Goal: Task Accomplishment & Management: Use online tool/utility

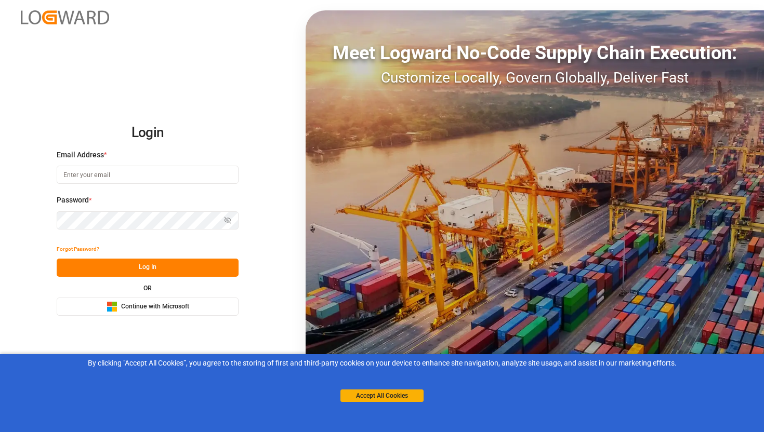
click at [158, 311] on div "Microsoft Logo Continue with Microsoft" at bounding box center [148, 306] width 83 height 11
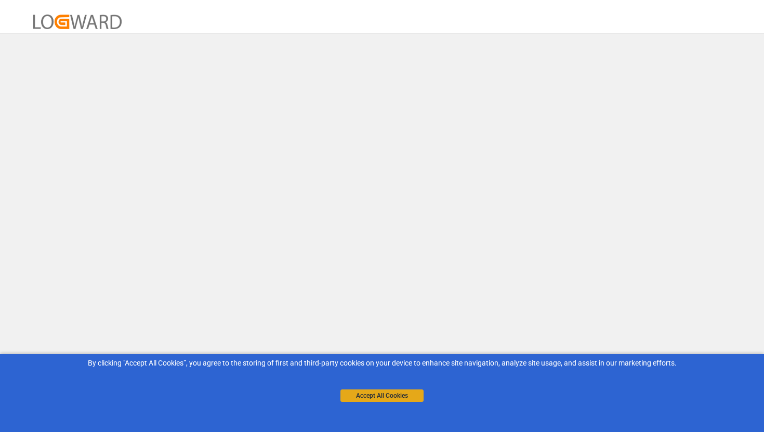
click at [387, 399] on button "Accept All Cookies" at bounding box center [381, 396] width 83 height 12
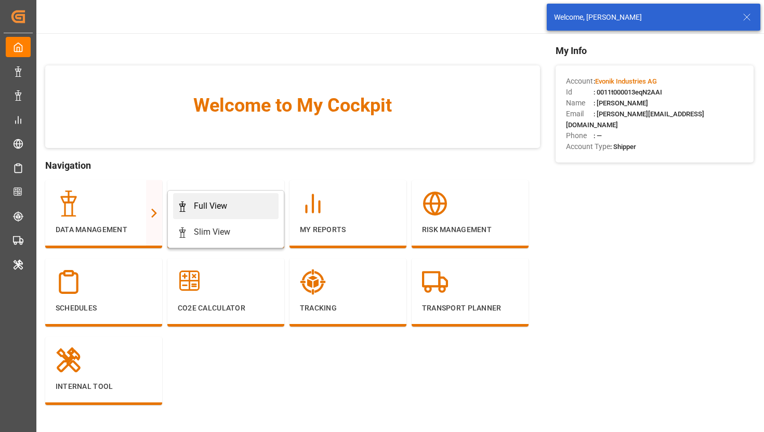
click at [195, 206] on div "Full View" at bounding box center [210, 206] width 33 height 12
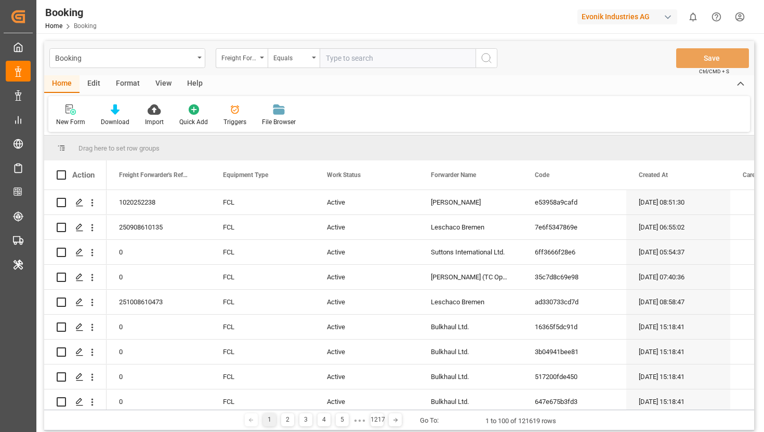
click at [97, 87] on div "Edit" at bounding box center [94, 84] width 29 height 18
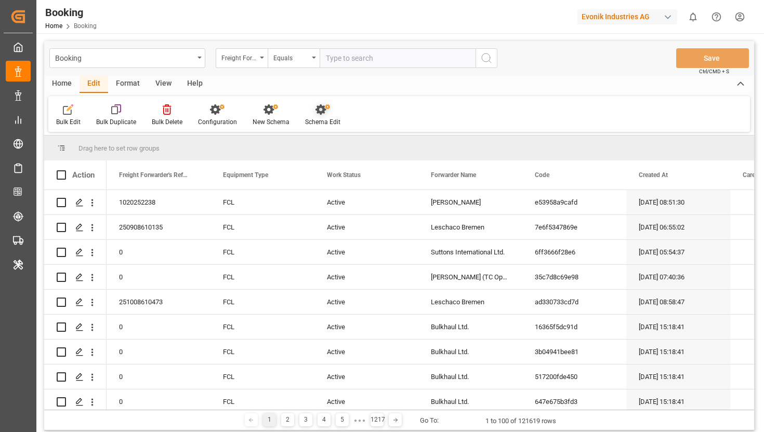
click at [315, 122] on div "Schema Edit" at bounding box center [322, 121] width 35 height 9
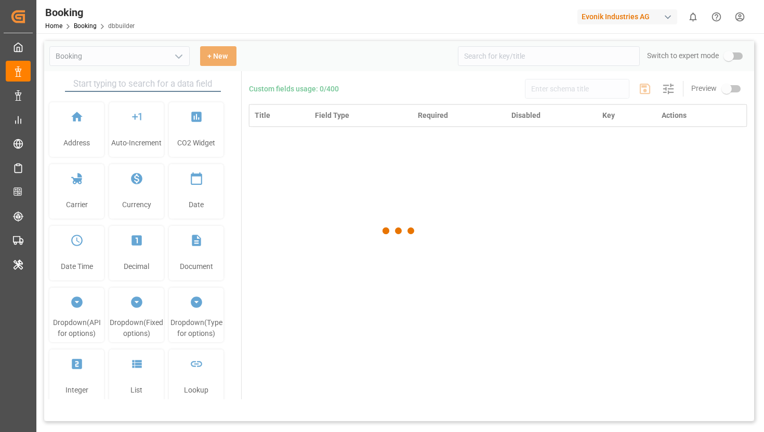
type input "Booking"
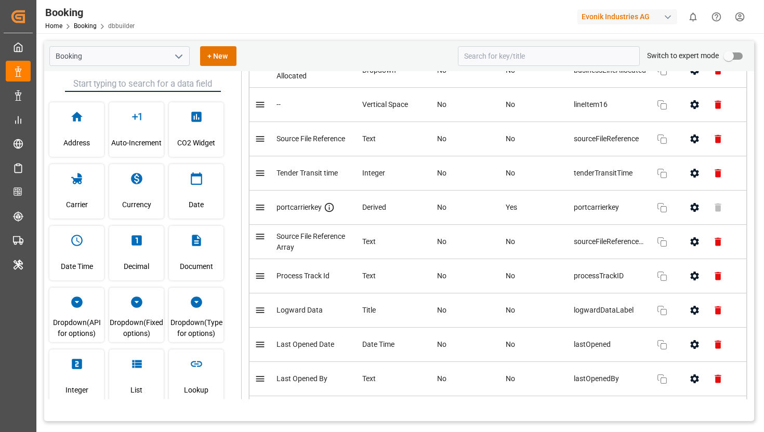
scroll to position [4668, 0]
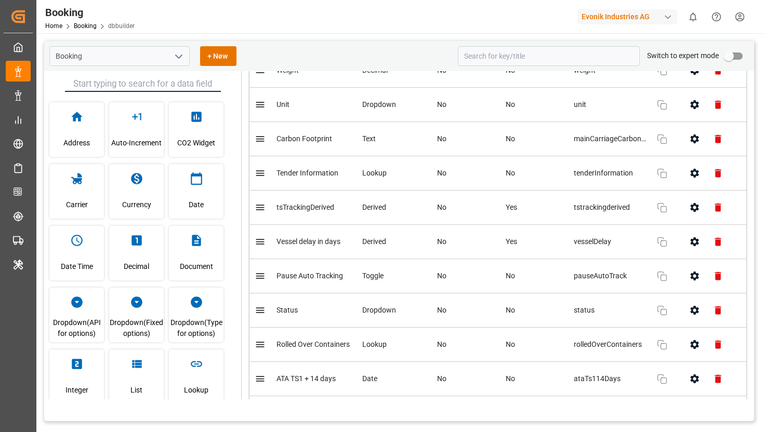
click at [180, 64] on button "open menu" at bounding box center [178, 56] width 16 height 16
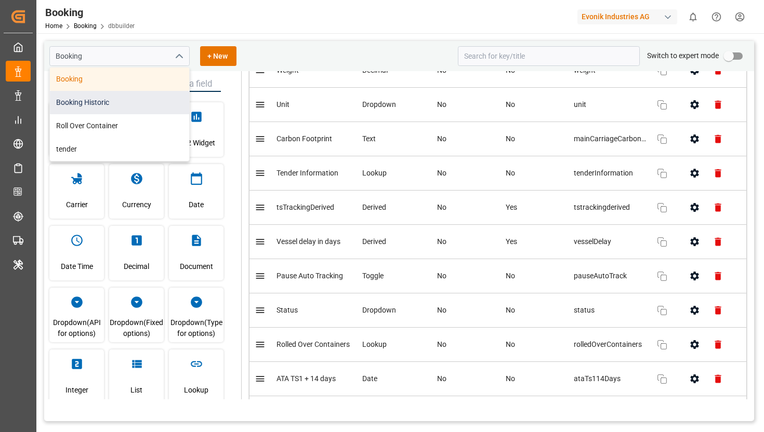
click at [133, 104] on div "Booking Historic" at bounding box center [119, 102] width 139 height 23
type input "Booking Historic"
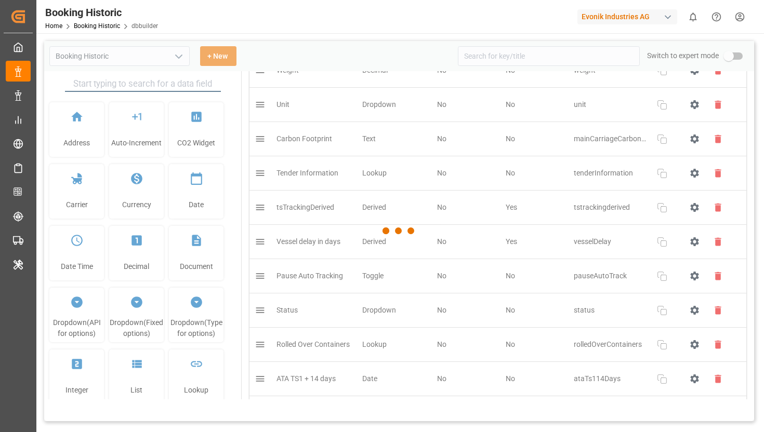
type input "Booking Historic"
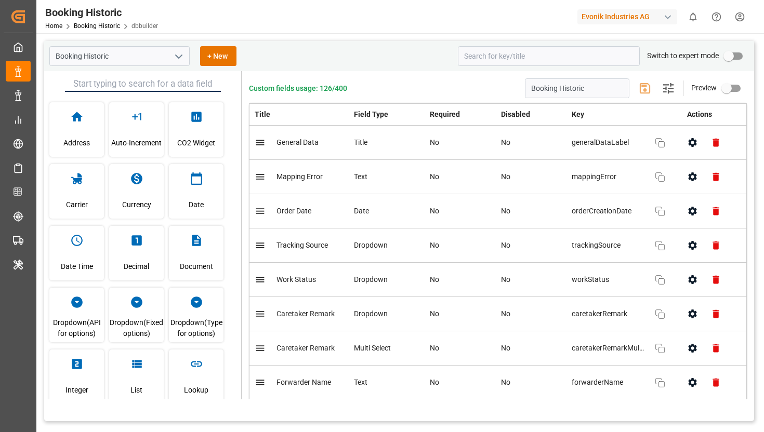
click at [179, 61] on icon "open menu" at bounding box center [179, 56] width 12 height 12
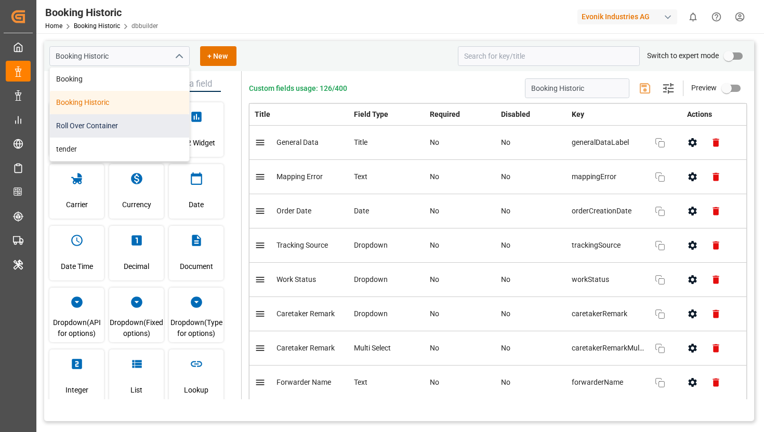
click at [131, 123] on div "Roll Over Container" at bounding box center [119, 125] width 139 height 23
type input "Roll Over Container"
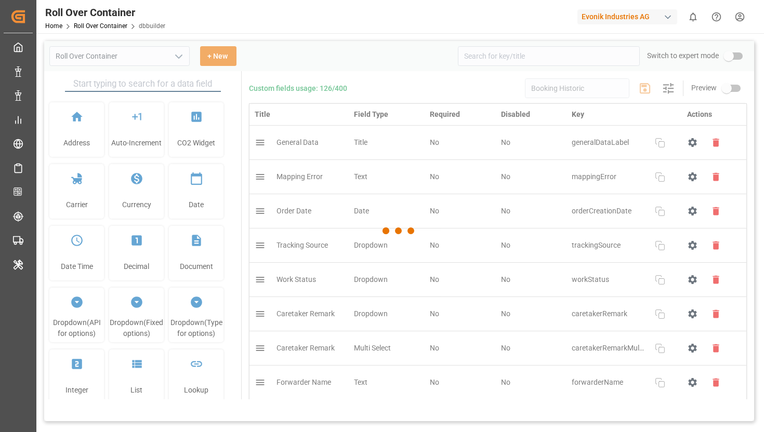
type input "Roll Over Container"
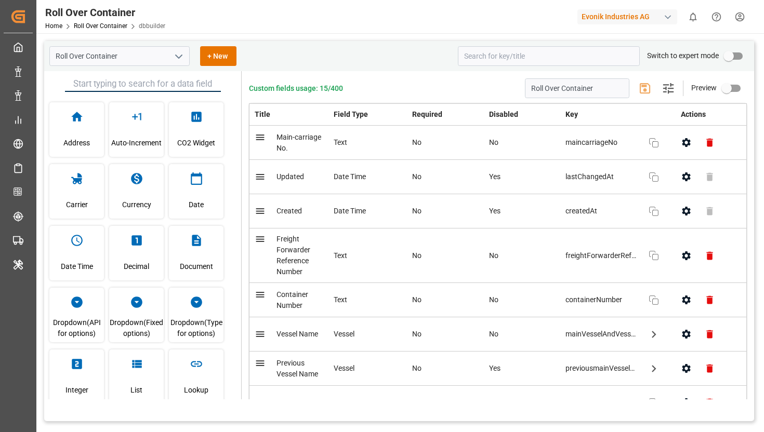
click at [181, 54] on icon "open menu" at bounding box center [179, 56] width 12 height 12
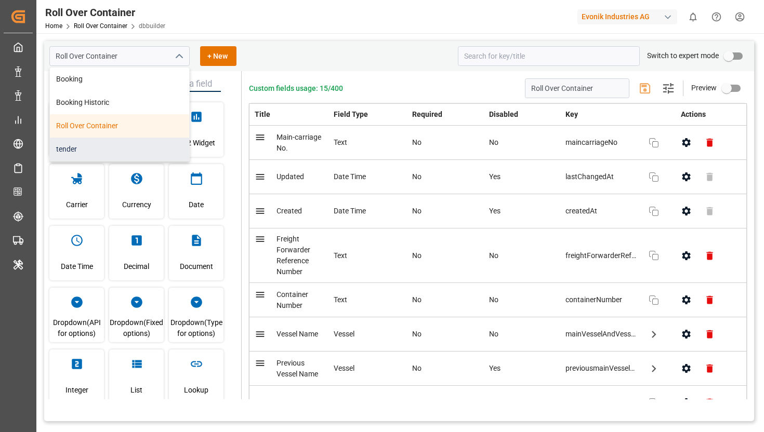
click at [106, 148] on div "tender" at bounding box center [119, 149] width 139 height 23
type input "tender"
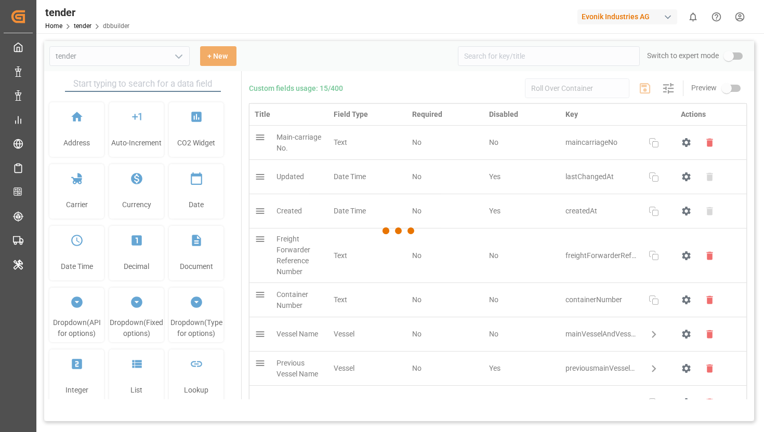
type input "tender"
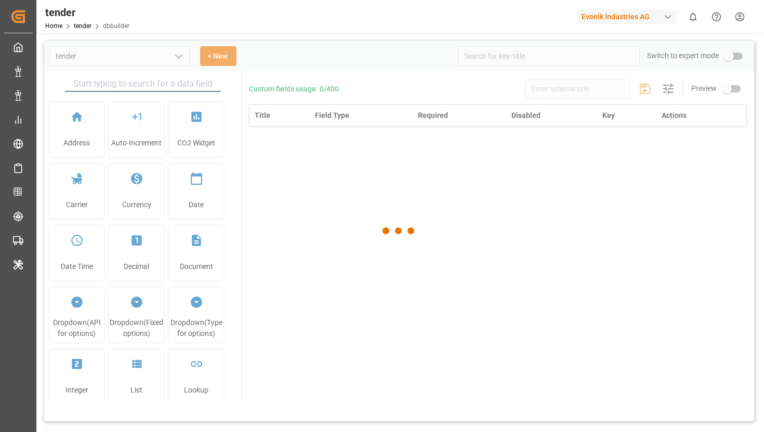
type input "tender"
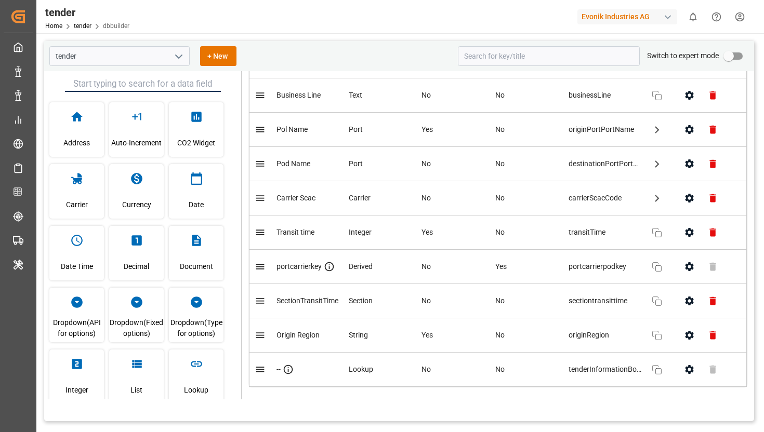
scroll to position [113, 0]
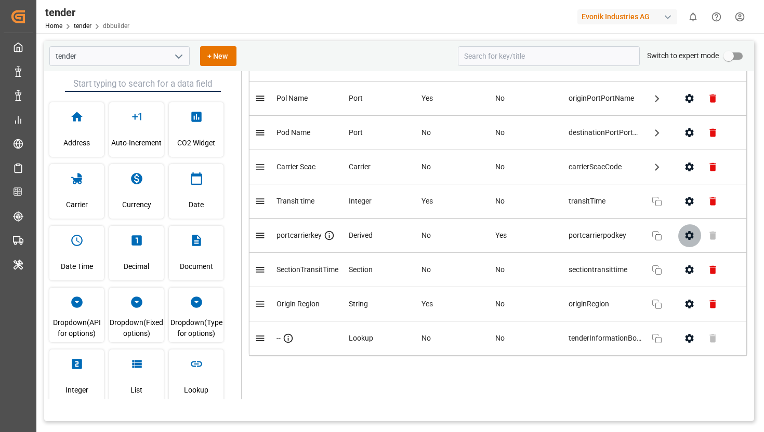
click at [682, 239] on button "button" at bounding box center [689, 235] width 23 height 23
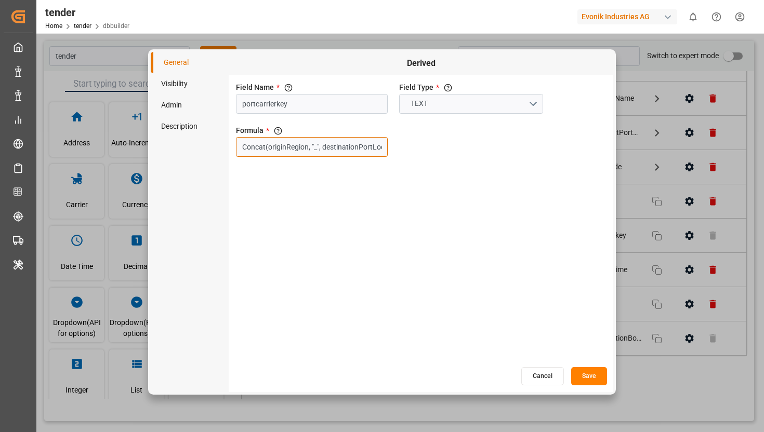
click at [357, 153] on input "Concat(originRegion, "_", destinationPortLocode, "_", carrierScacCode, "_", bus…" at bounding box center [312, 147] width 152 height 20
click at [545, 382] on button "Cancel" at bounding box center [542, 376] width 43 height 18
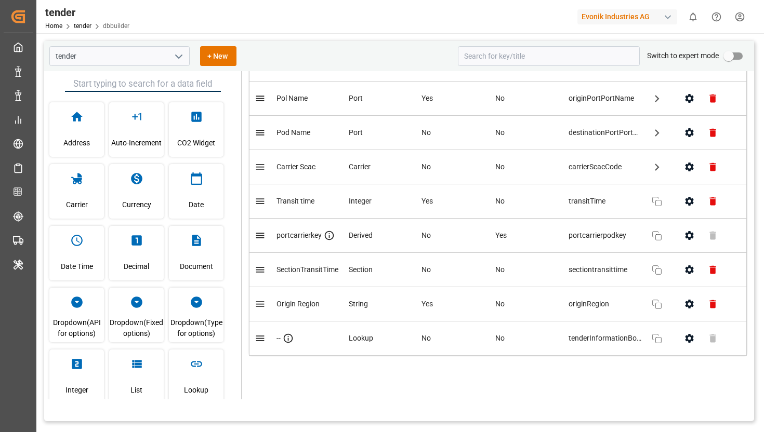
click at [615, 17] on div "Evonik Industries AG" at bounding box center [627, 16] width 100 height 15
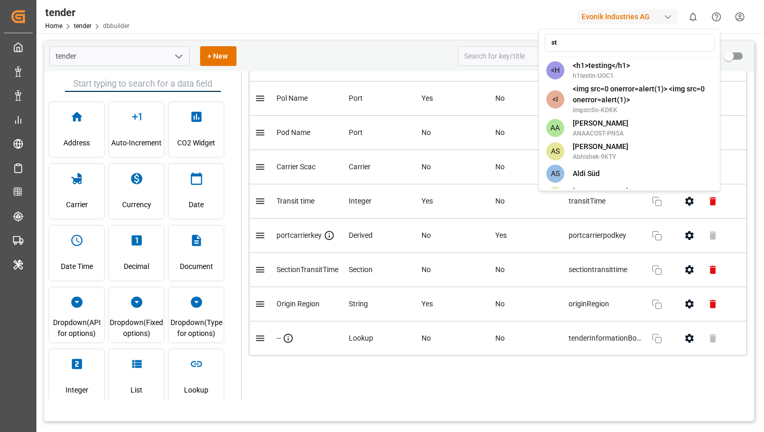
type input "ste"
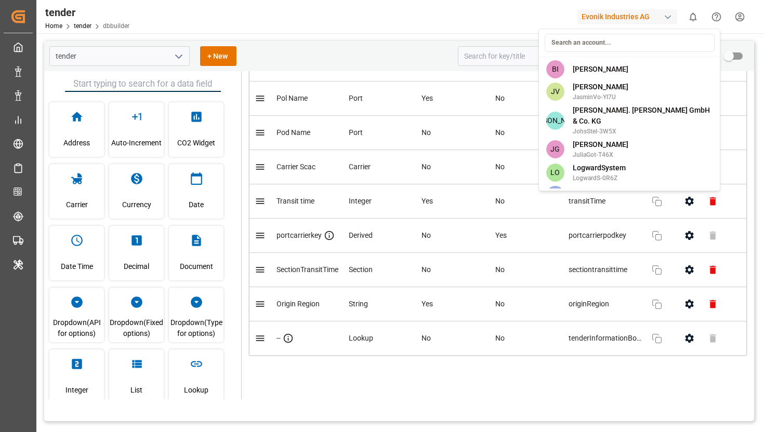
click at [505, 275] on html "Created by potrace 1.15, written by Peter Selinger 2001-2017 Created by potrace…" at bounding box center [382, 216] width 764 height 432
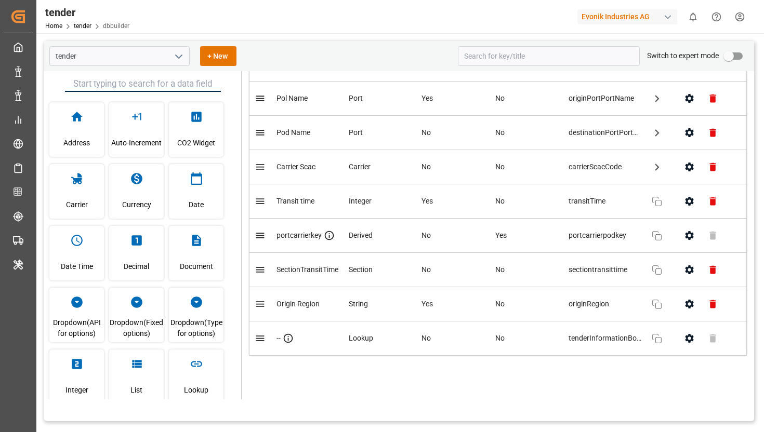
scroll to position [0, 0]
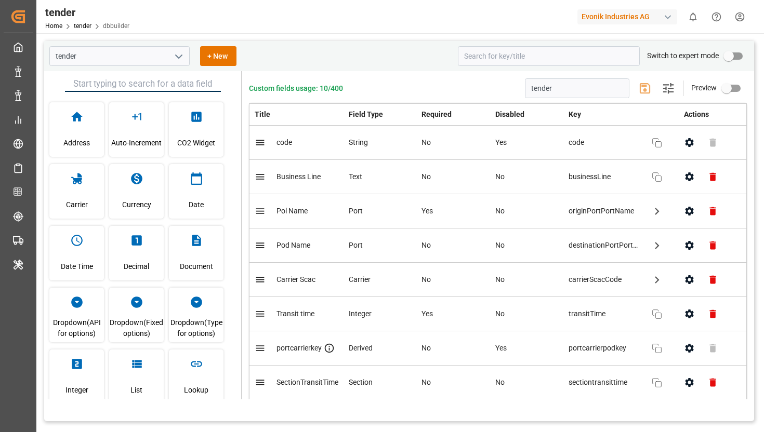
click at [177, 63] on button "open menu" at bounding box center [178, 56] width 16 height 16
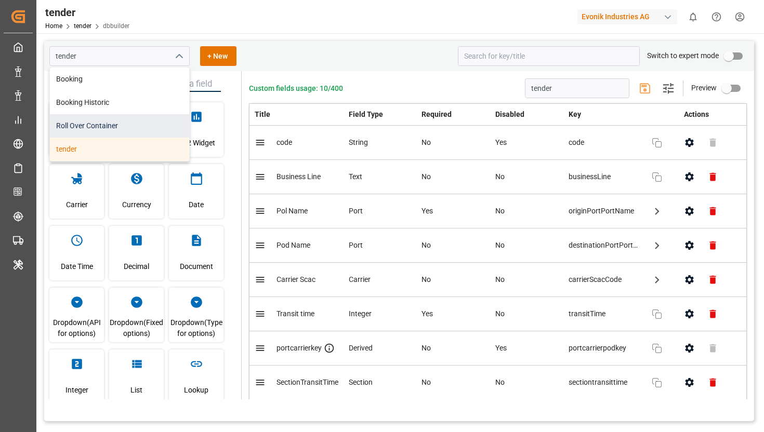
click at [131, 127] on div "Roll Over Container" at bounding box center [119, 125] width 139 height 23
type input "Roll Over Container"
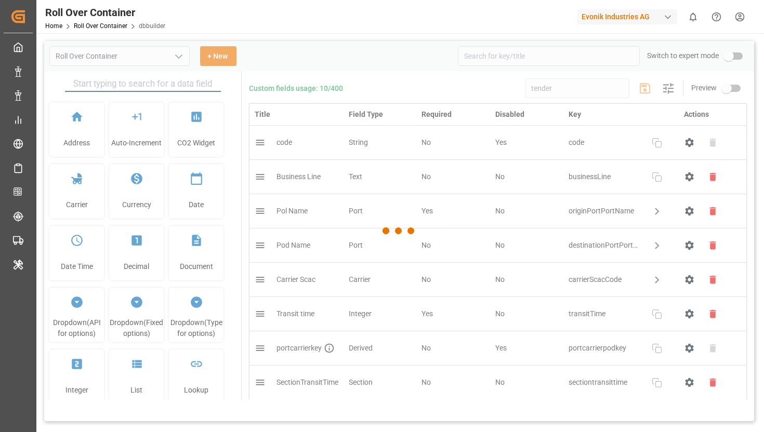
type input "Roll Over Container"
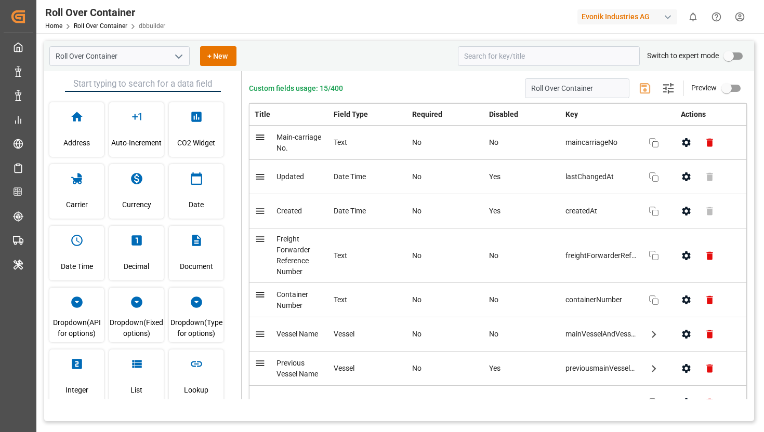
click at [182, 62] on icon "open menu" at bounding box center [179, 56] width 12 height 12
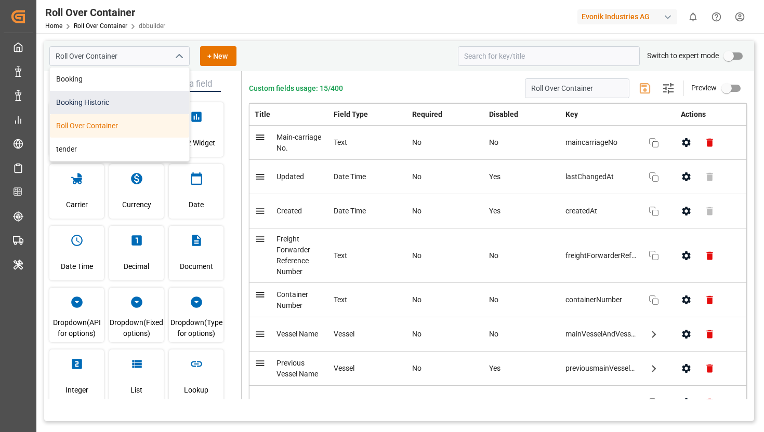
click at [123, 98] on div "Booking Historic" at bounding box center [119, 102] width 139 height 23
type input "Booking Historic"
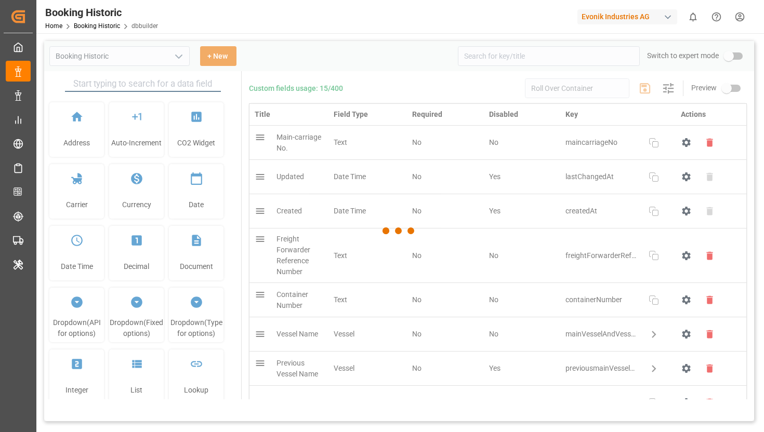
type input "Booking Historic"
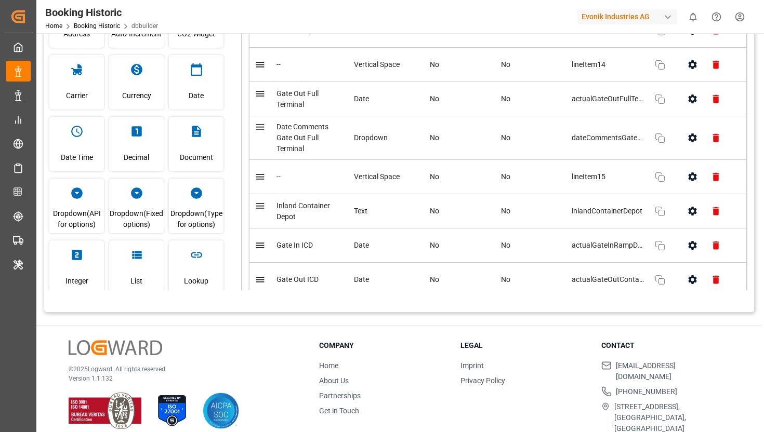
scroll to position [120, 0]
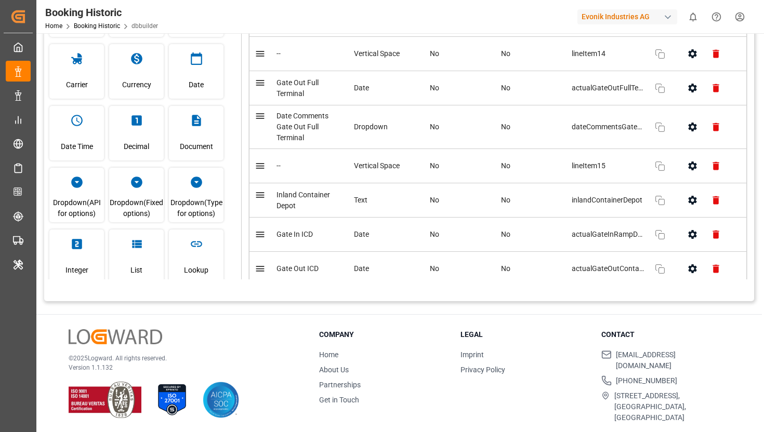
click at [627, 17] on div "Evonik Industries AG" at bounding box center [627, 16] width 100 height 15
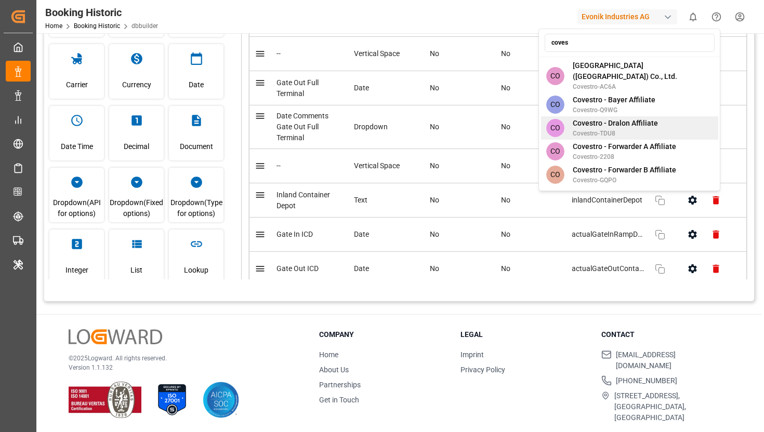
type input "covest"
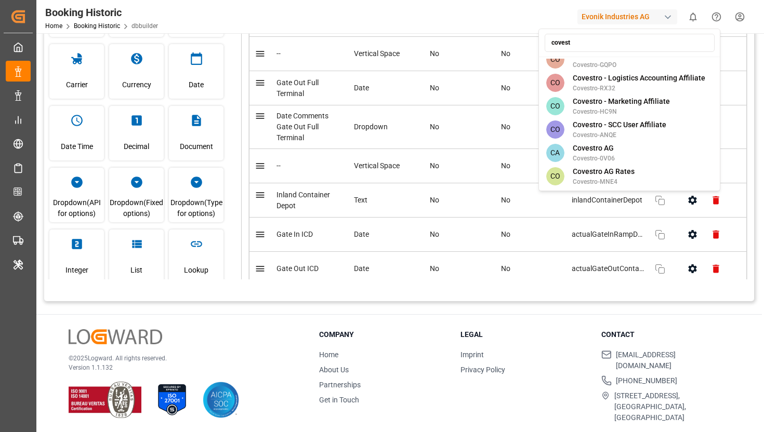
scroll to position [151, 0]
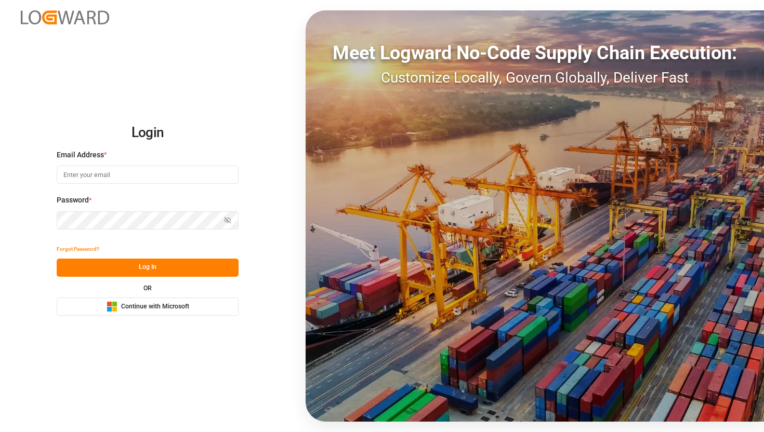
click at [180, 308] on span "Continue with Microsoft" at bounding box center [155, 306] width 68 height 9
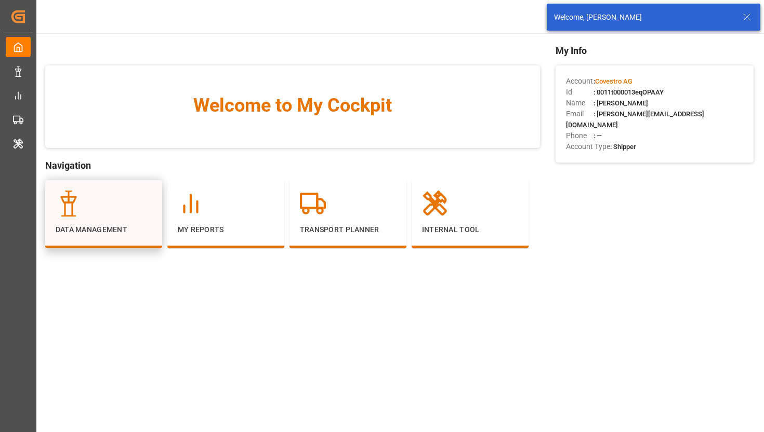
click at [122, 209] on div at bounding box center [104, 204] width 96 height 26
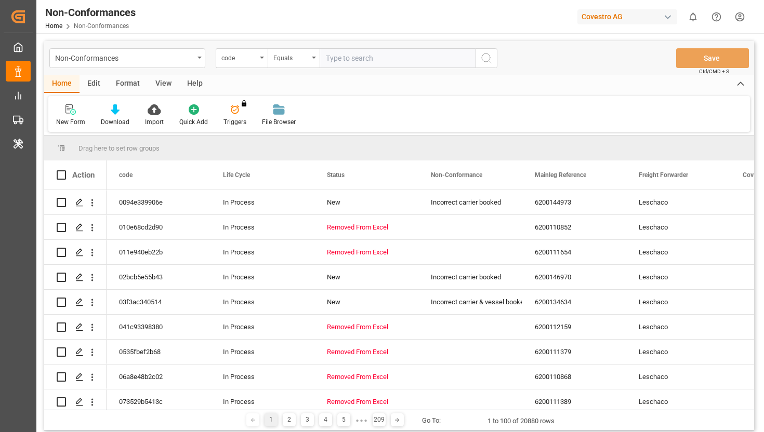
click at [91, 88] on div "Edit" at bounding box center [94, 84] width 29 height 18
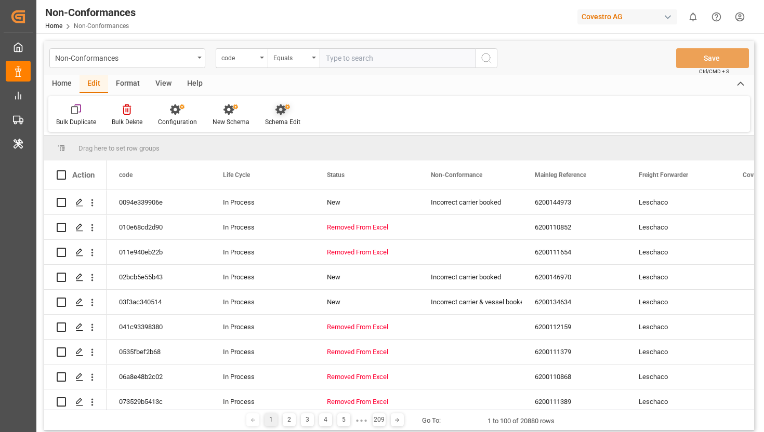
click at [280, 115] on div "Schema Edit" at bounding box center [282, 115] width 51 height 23
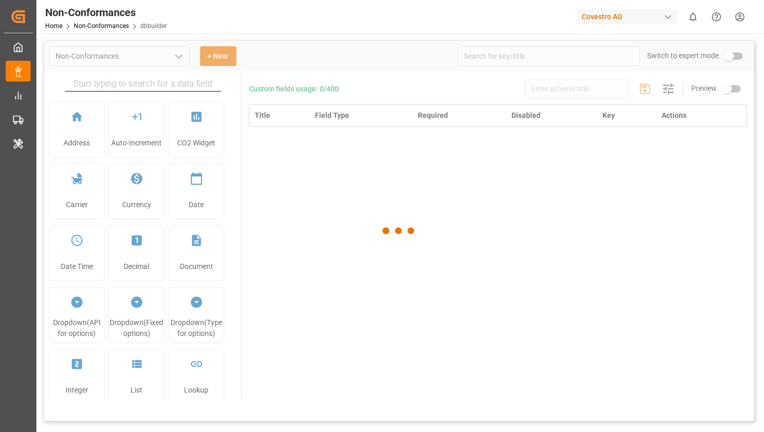
type input "Non-Conformances"
